Goal: Task Accomplishment & Management: Use online tool/utility

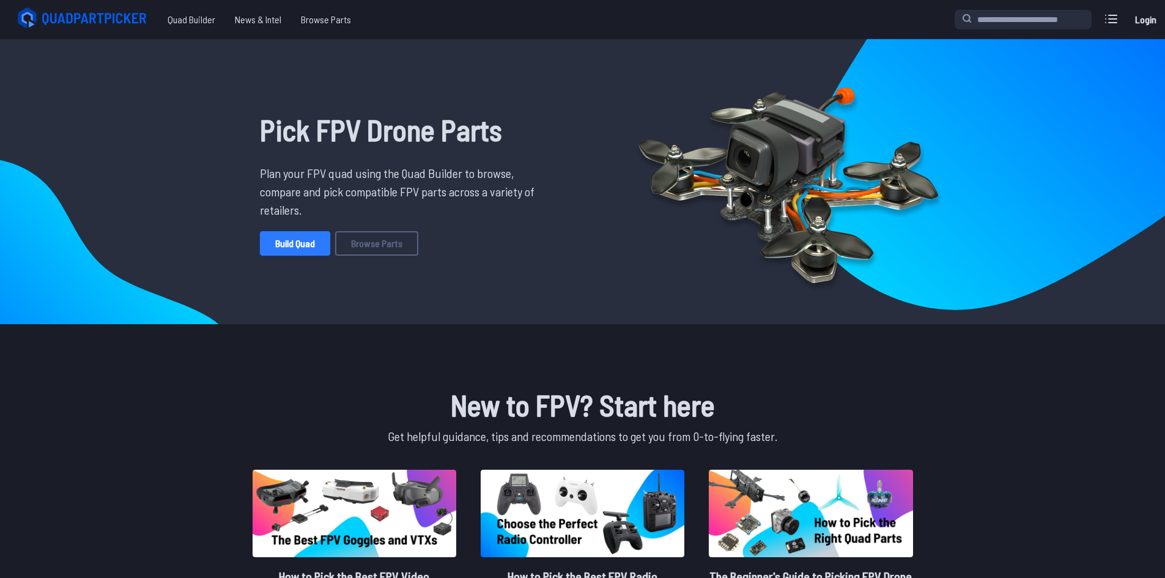
click at [289, 248] on link "Build Quad" at bounding box center [295, 243] width 70 height 24
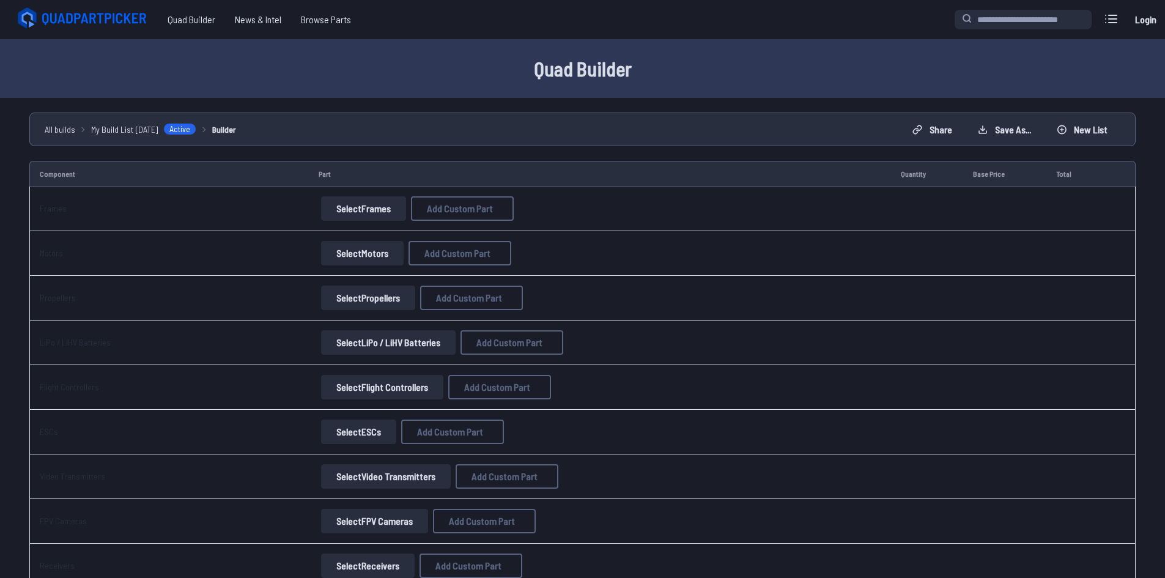
click at [375, 203] on button "Select Frames" at bounding box center [363, 208] width 85 height 24
click at [473, 212] on span "Add Custom Part" at bounding box center [460, 209] width 66 height 10
select select "**********"
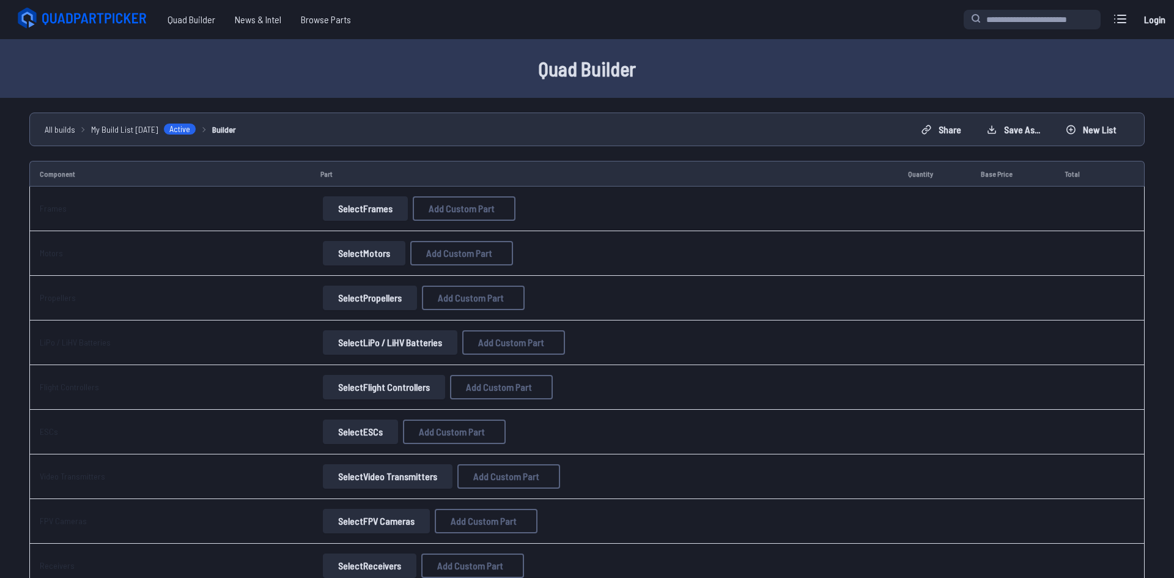
click at [506, 176] on input at bounding box center [587, 189] width 260 height 26
click at [708, 119] on icon at bounding box center [702, 124] width 11 height 11
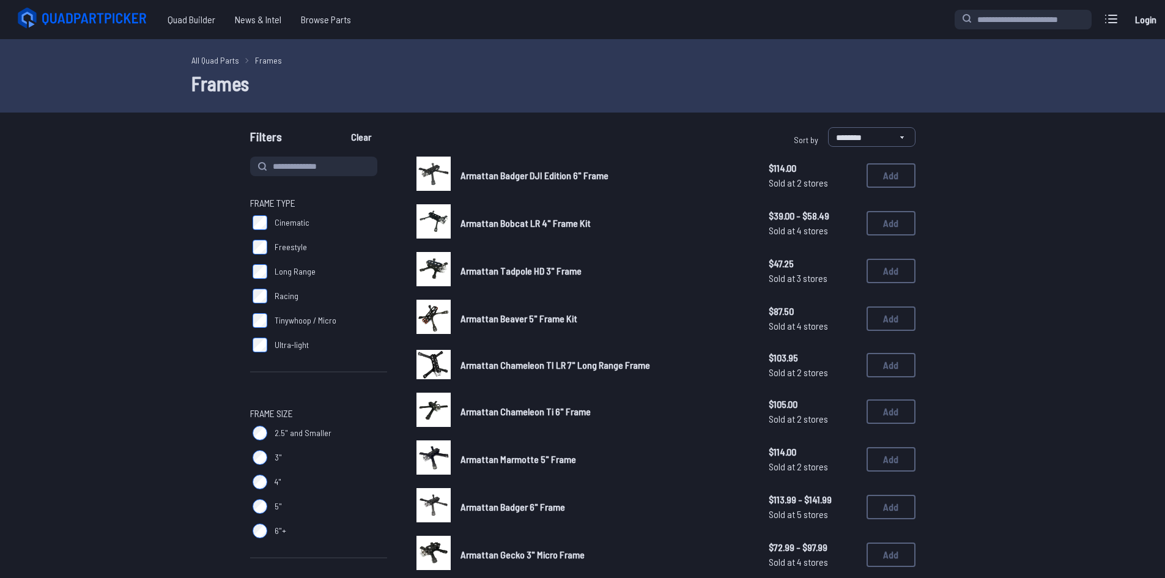
click at [266, 221] on label "Cinematic" at bounding box center [318, 222] width 137 height 24
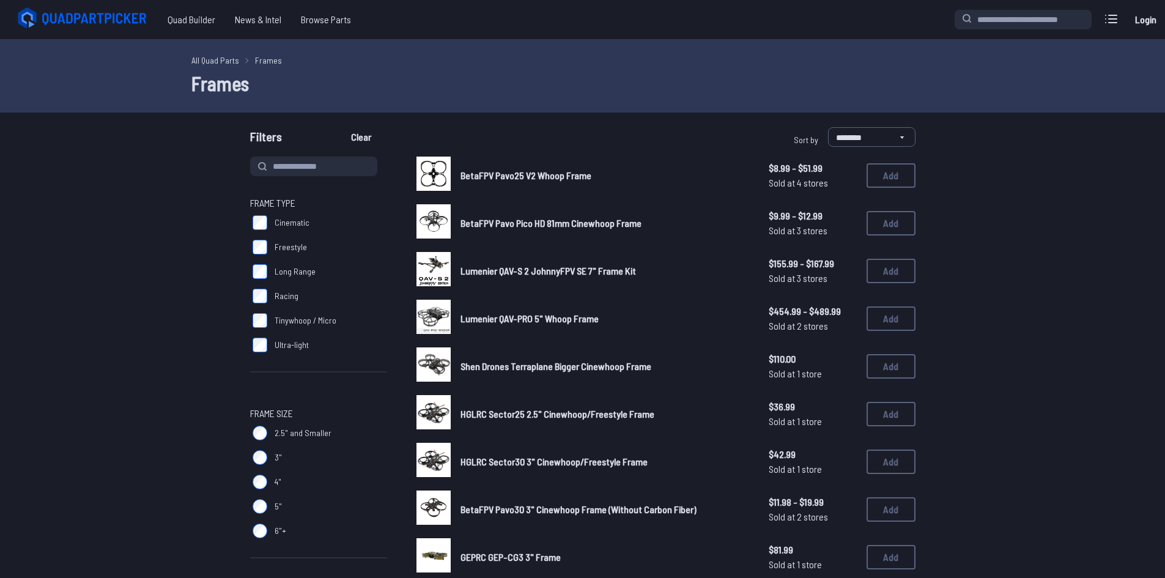
click at [302, 273] on span "Long Range" at bounding box center [295, 271] width 41 height 12
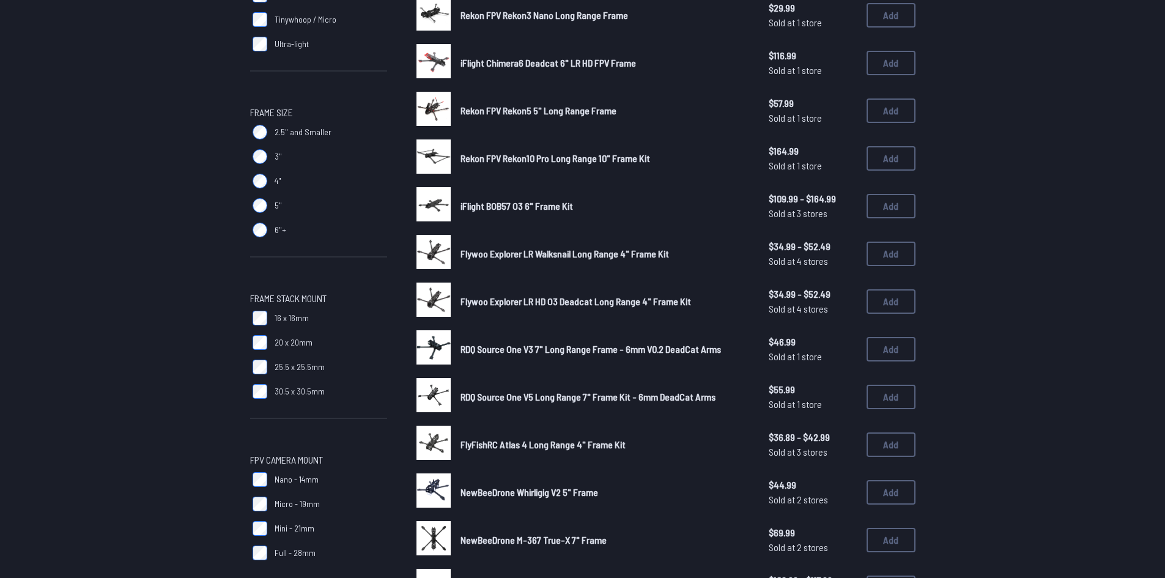
scroll to position [306, 0]
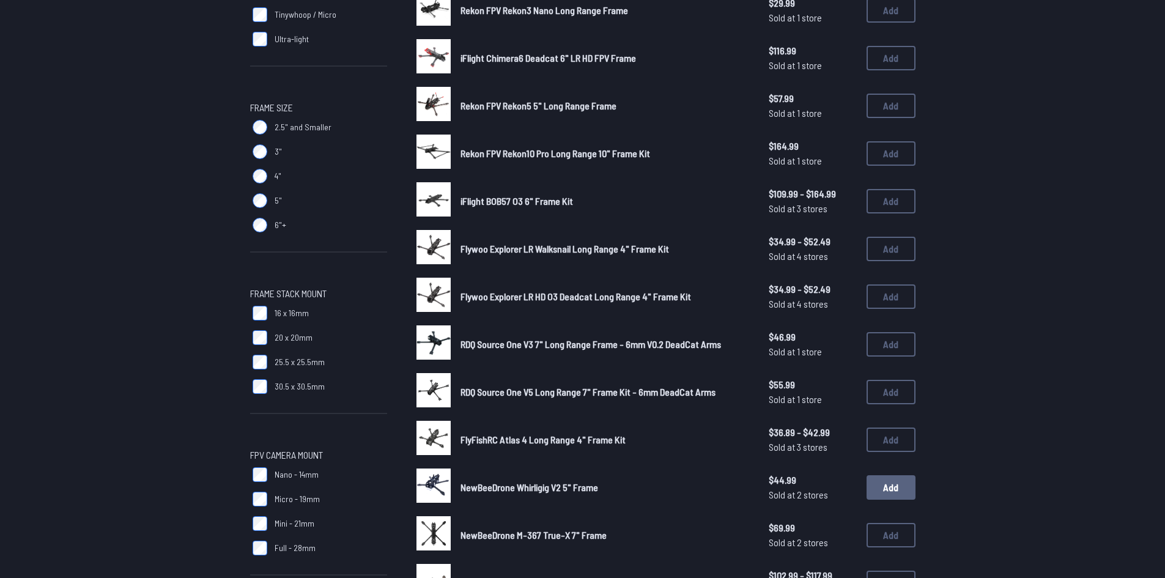
click at [878, 486] on button "Add" at bounding box center [891, 487] width 49 height 24
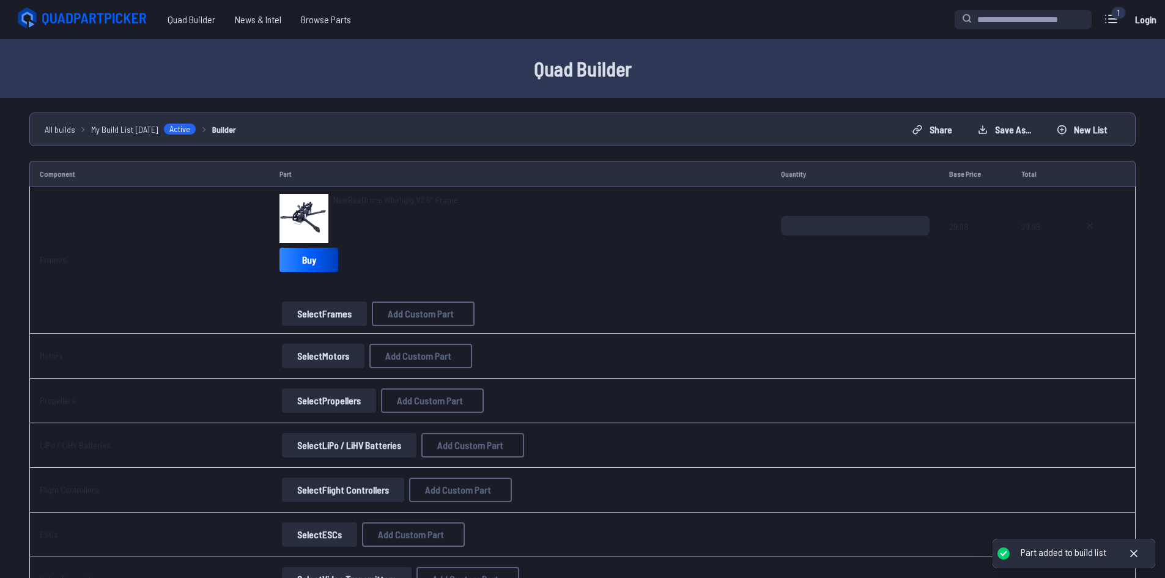
click at [309, 357] on button "Select Motors" at bounding box center [323, 356] width 83 height 24
